Goal: Task Accomplishment & Management: Manage account settings

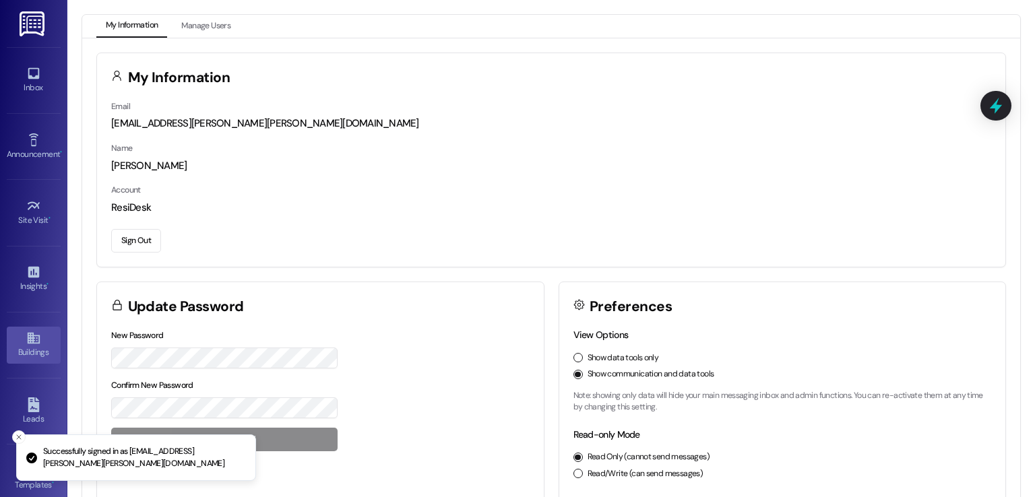
click at [29, 332] on icon at bounding box center [33, 338] width 15 height 15
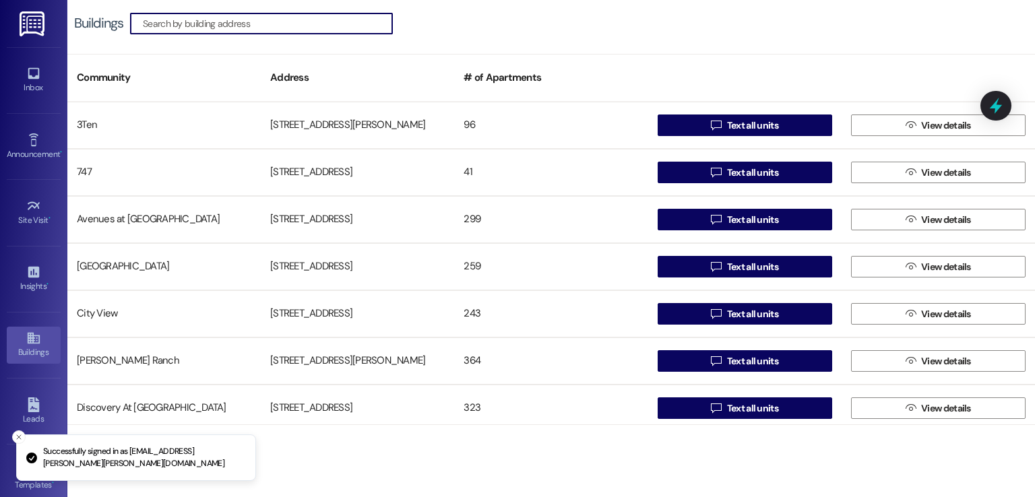
click at [288, 24] on input at bounding box center [267, 23] width 249 height 19
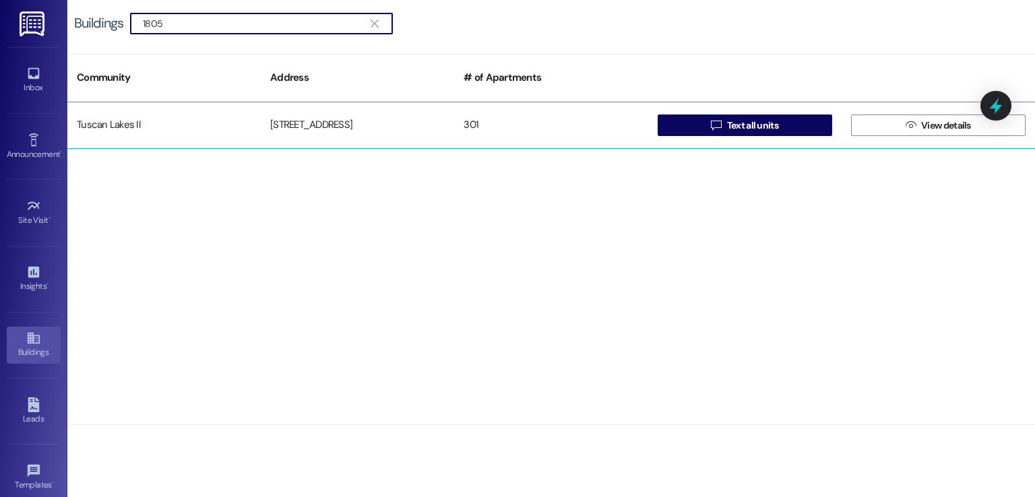
type input "1805"
click at [309, 106] on div "Tuscan Lakes II [STREET_ADDRESS]  Text all units  View details" at bounding box center [551, 125] width 968 height 47
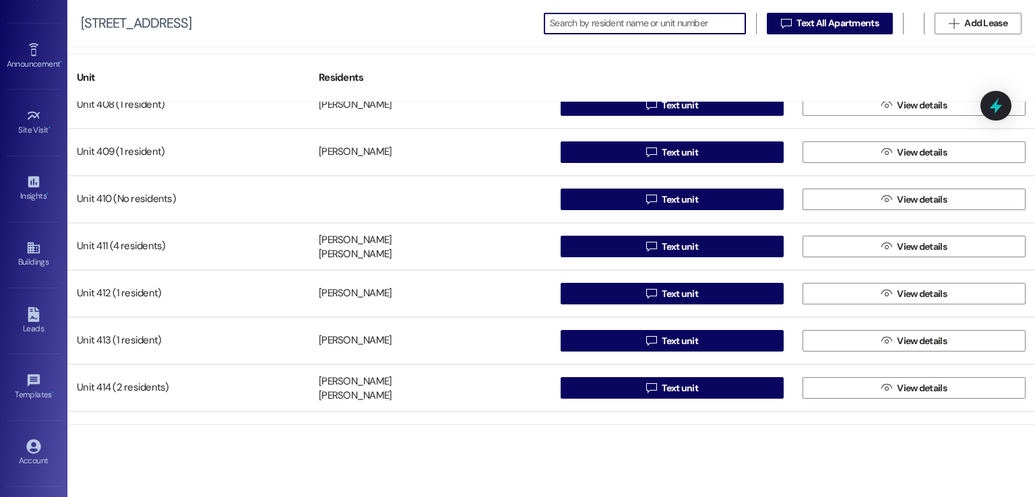
scroll to position [142, 0]
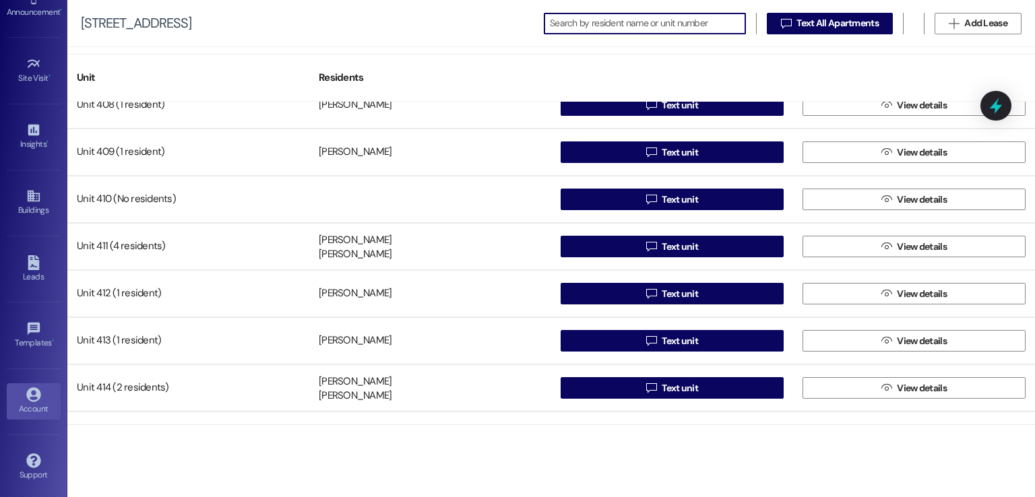
click at [41, 402] on div "Account" at bounding box center [33, 408] width 67 height 13
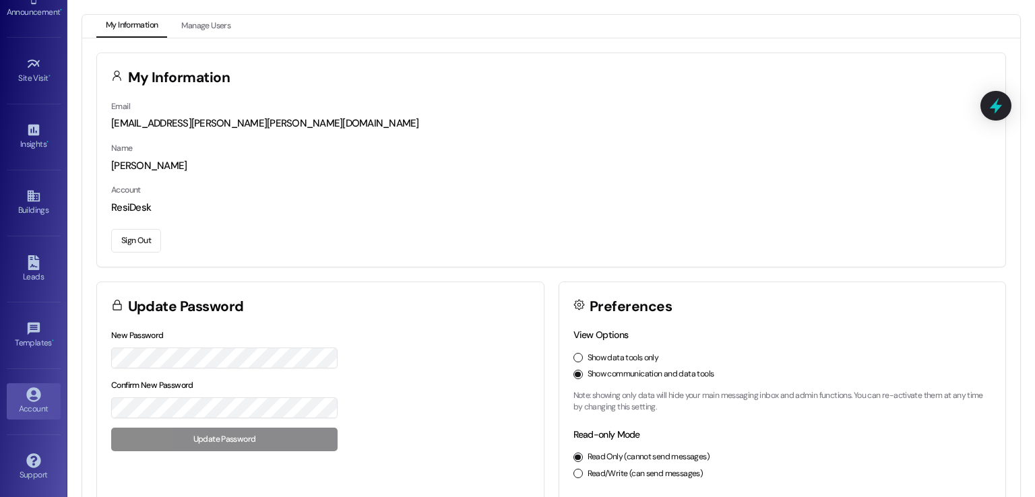
click at [131, 239] on button "Sign Out" at bounding box center [136, 241] width 50 height 24
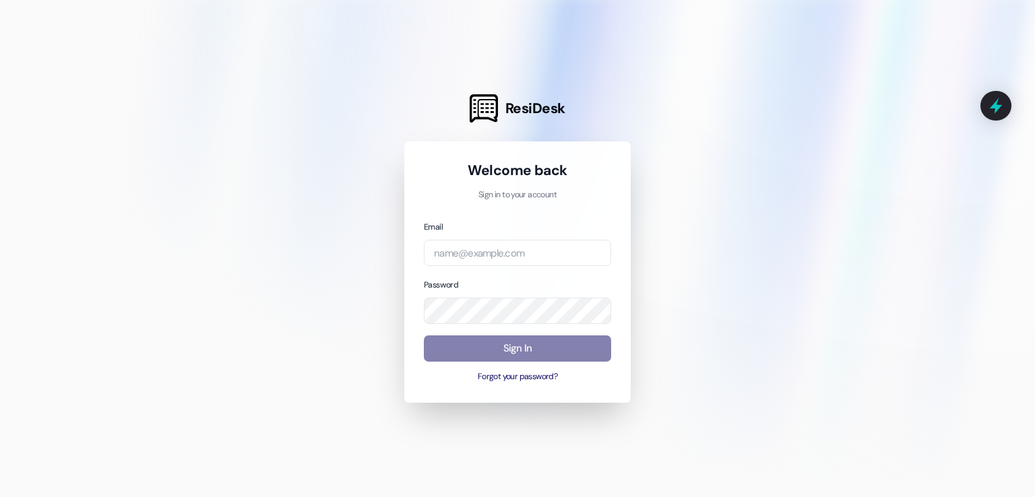
type input "[EMAIL_ADDRESS][DOMAIN_NAME]"
